Goal: Task Accomplishment & Management: Use online tool/utility

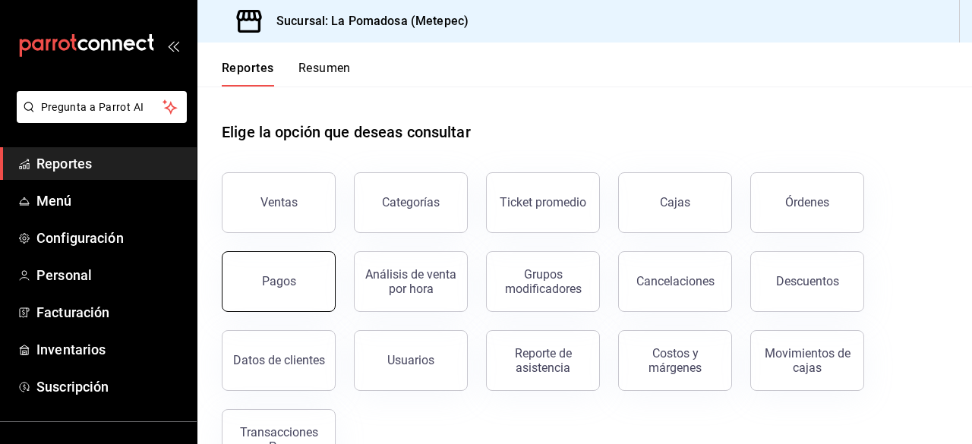
click at [283, 270] on button "Pagos" at bounding box center [279, 281] width 114 height 61
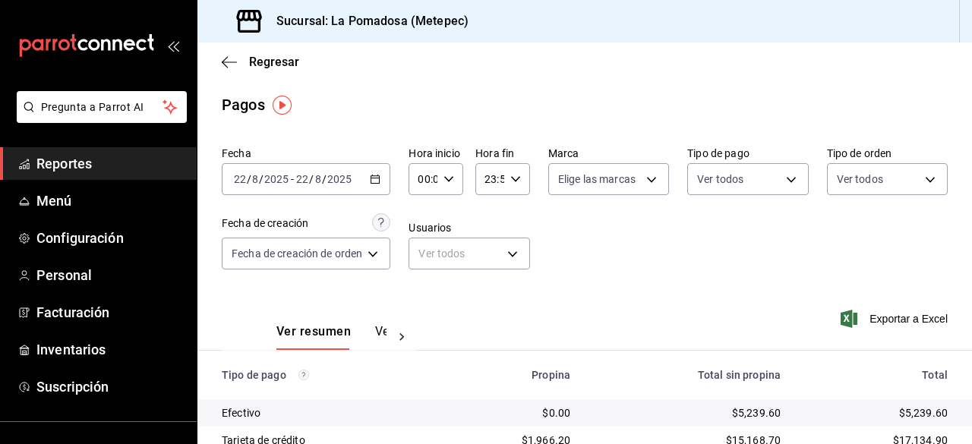
click at [378, 179] on \(Stroke\) "button" at bounding box center [376, 178] width 8 height 1
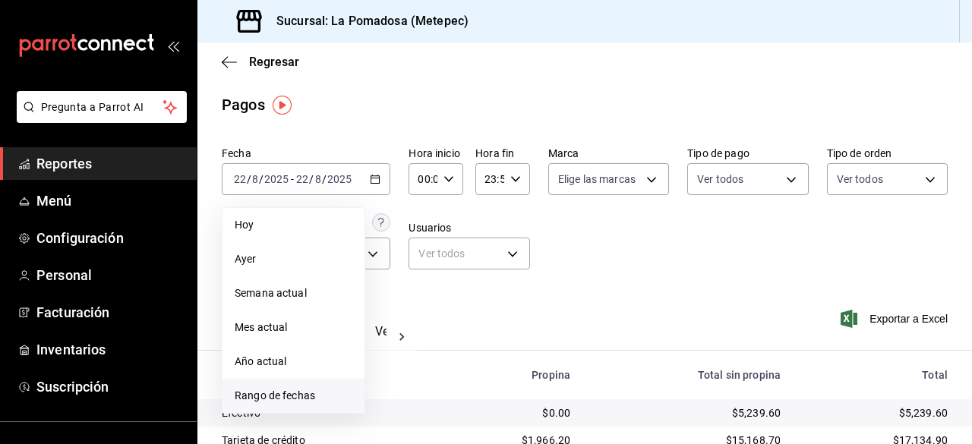
click at [278, 386] on li "Rango de fechas" at bounding box center [294, 396] width 142 height 34
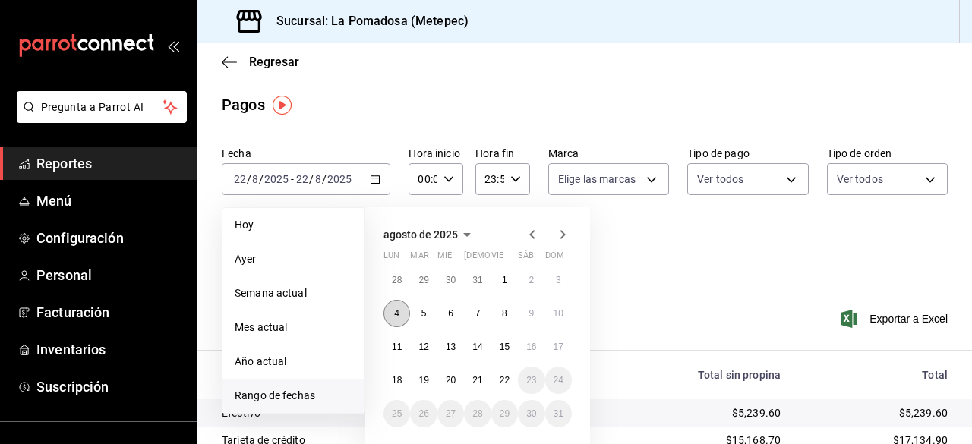
click at [399, 316] on abbr "4" at bounding box center [396, 313] width 5 height 11
click at [450, 382] on abbr "20" at bounding box center [451, 380] width 10 height 11
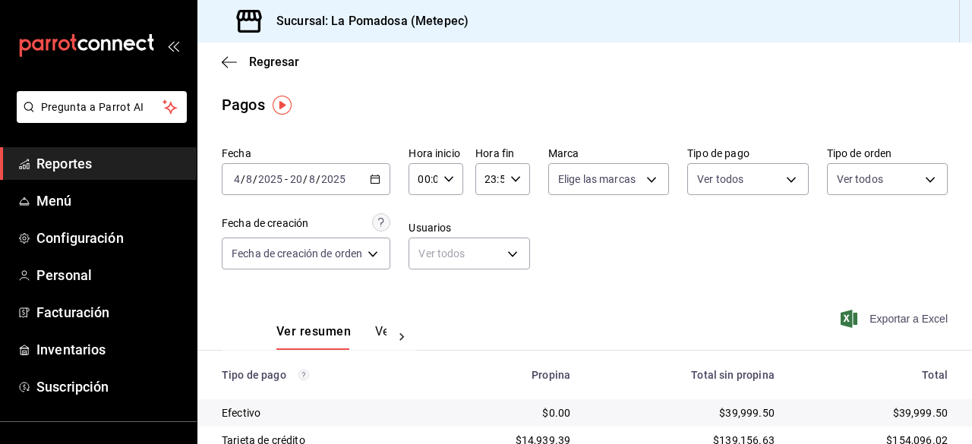
click at [872, 319] on span "Exportar a Excel" at bounding box center [896, 319] width 104 height 18
